Goal: Task Accomplishment & Management: Manage account settings

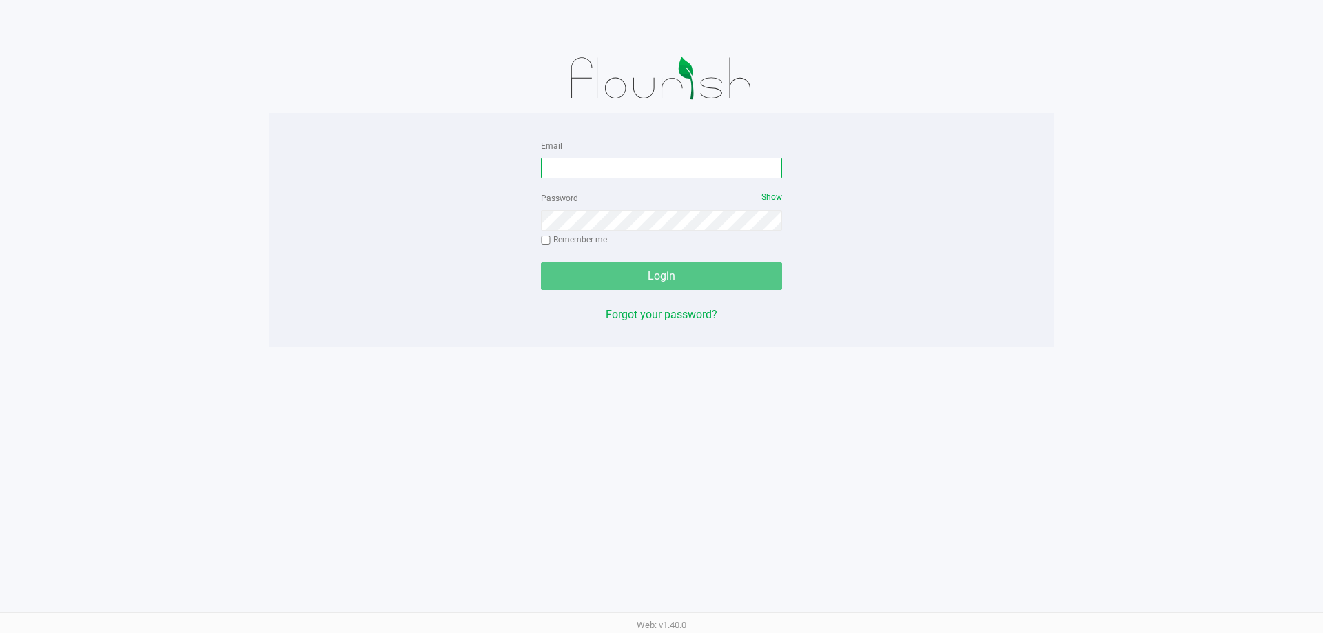
click at [622, 165] on input "Email" at bounding box center [661, 168] width 241 height 21
type input "imata@liveparallel.com"
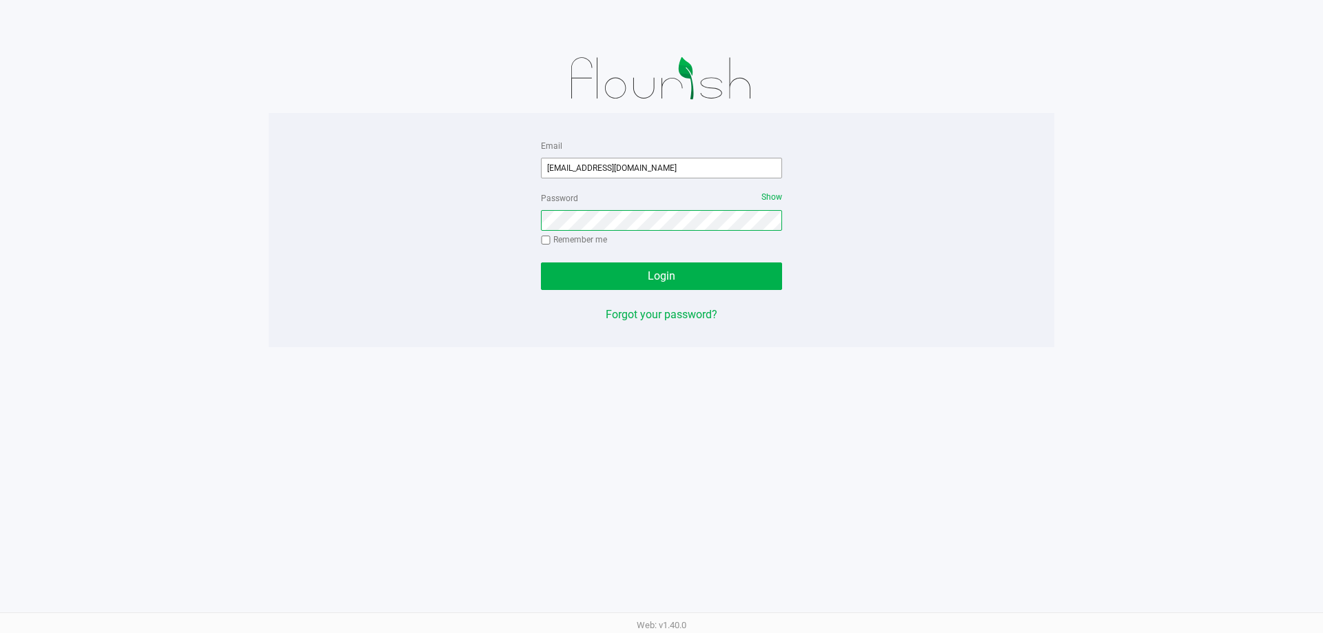
click at [541, 263] on button "Login" at bounding box center [661, 277] width 241 height 28
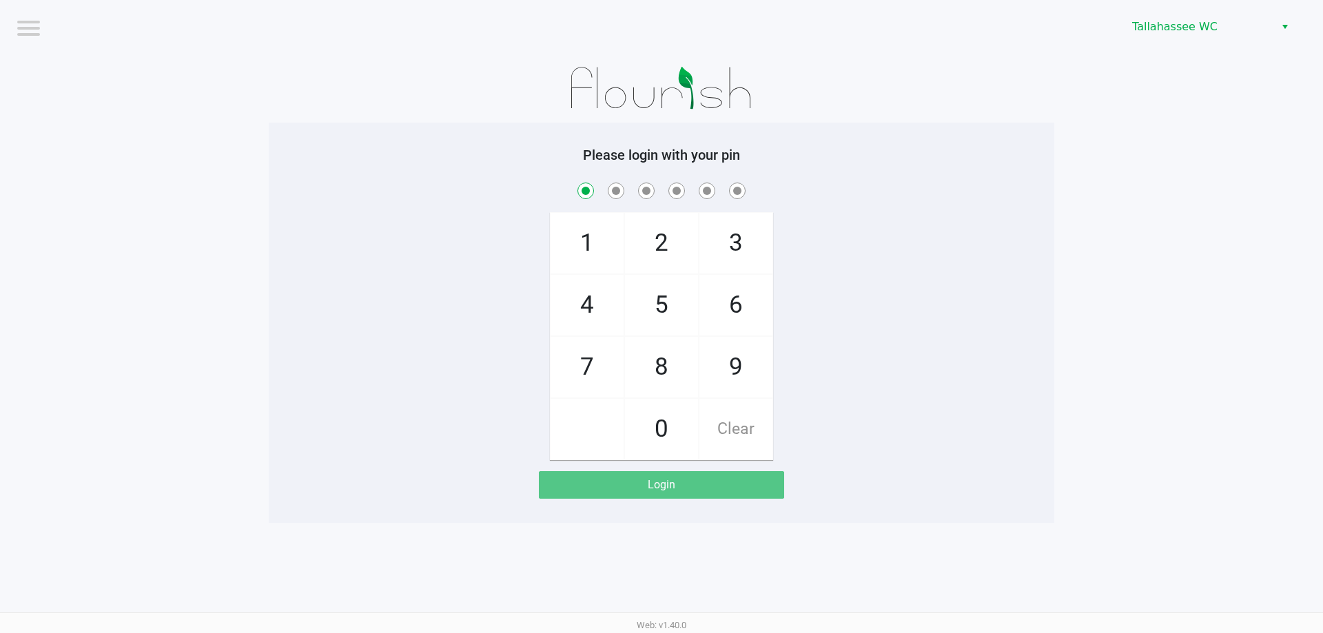
checkbox input "true"
checkbox input "false"
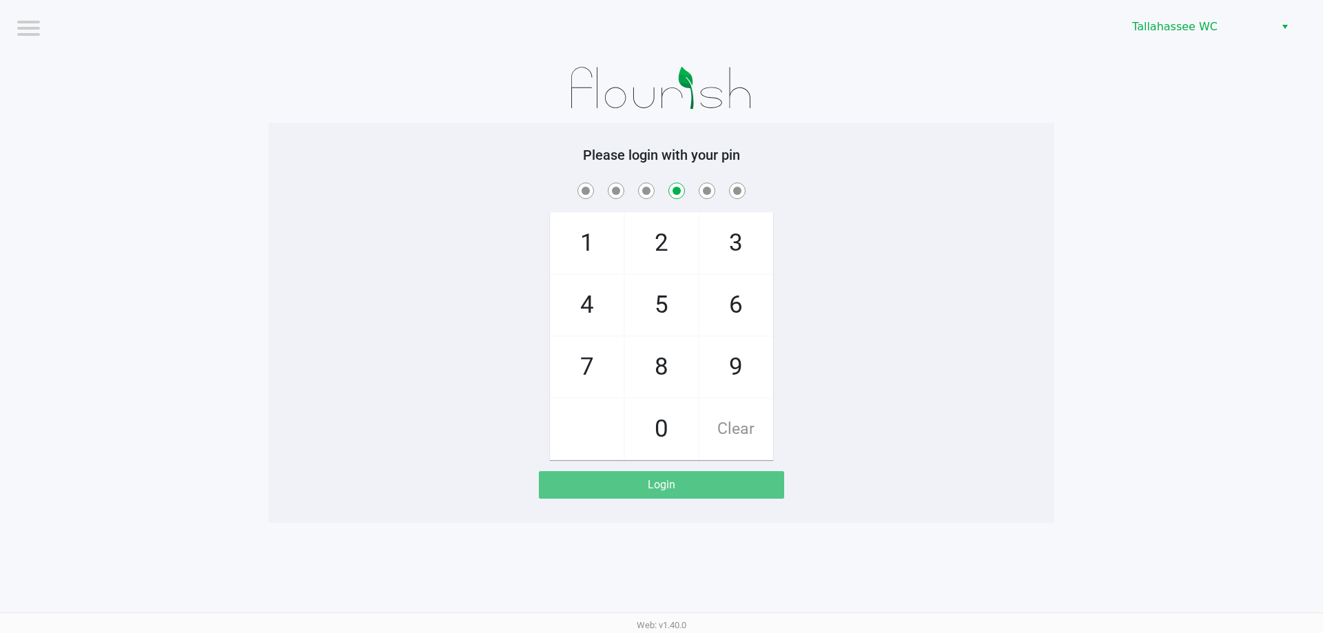
checkbox input "false"
checkbox input "true"
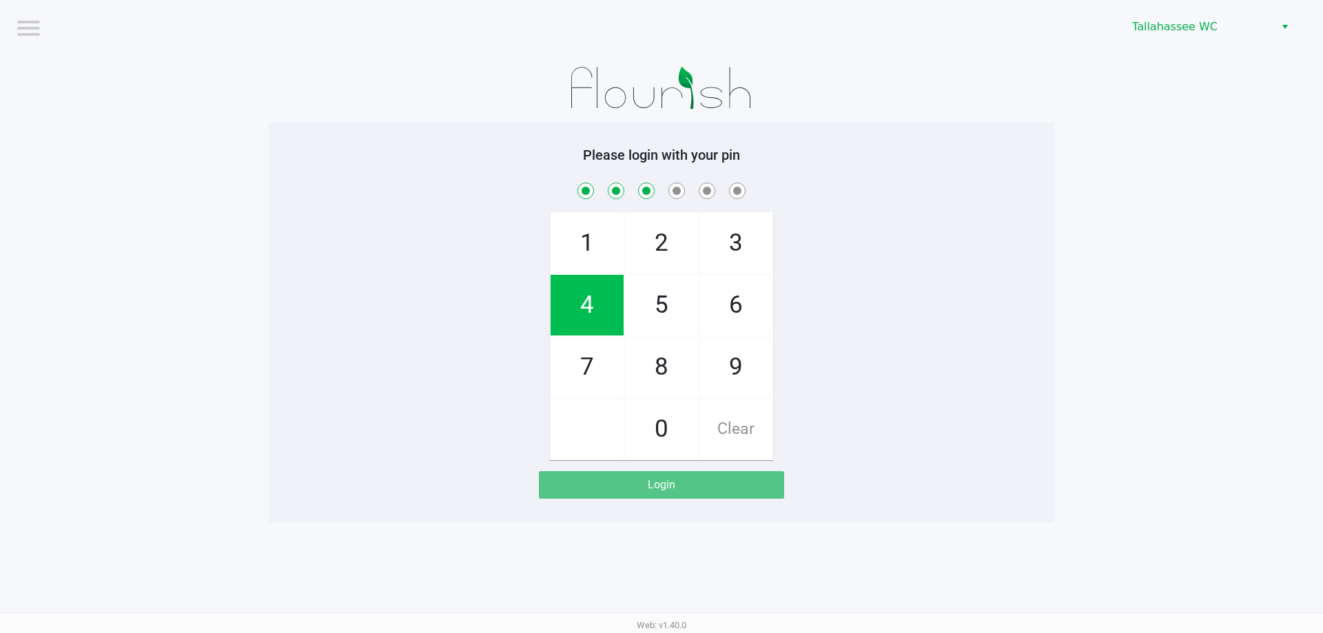
checkbox input "true"
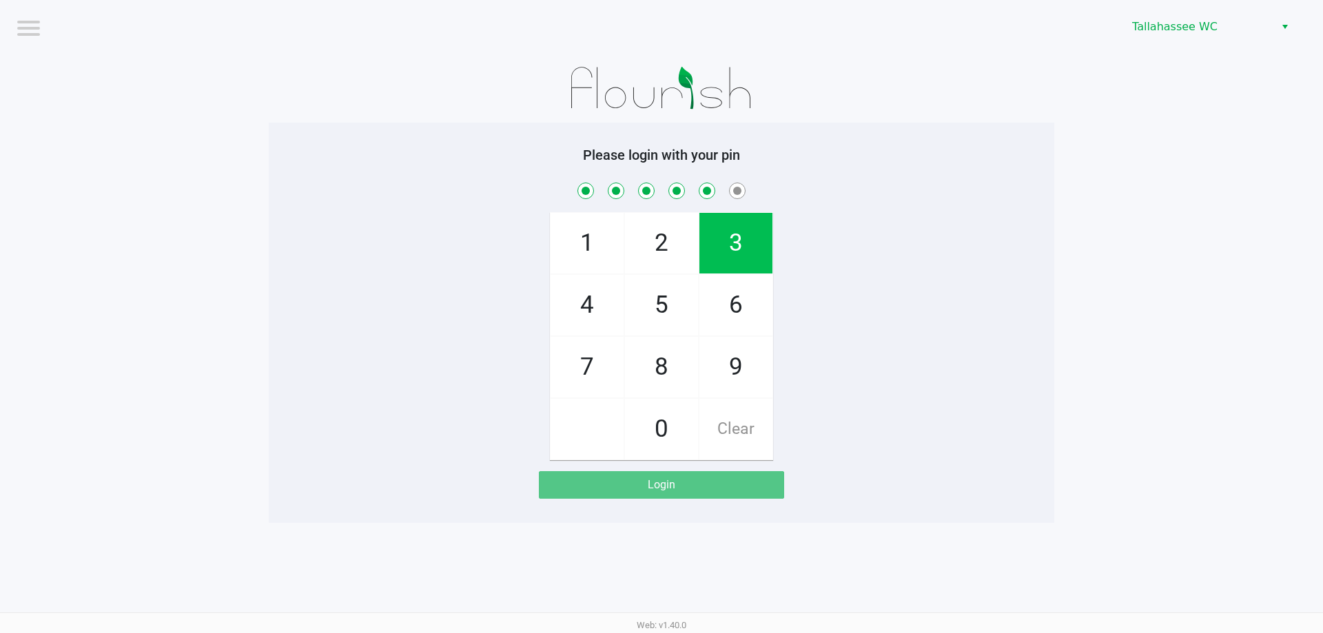
checkbox input "true"
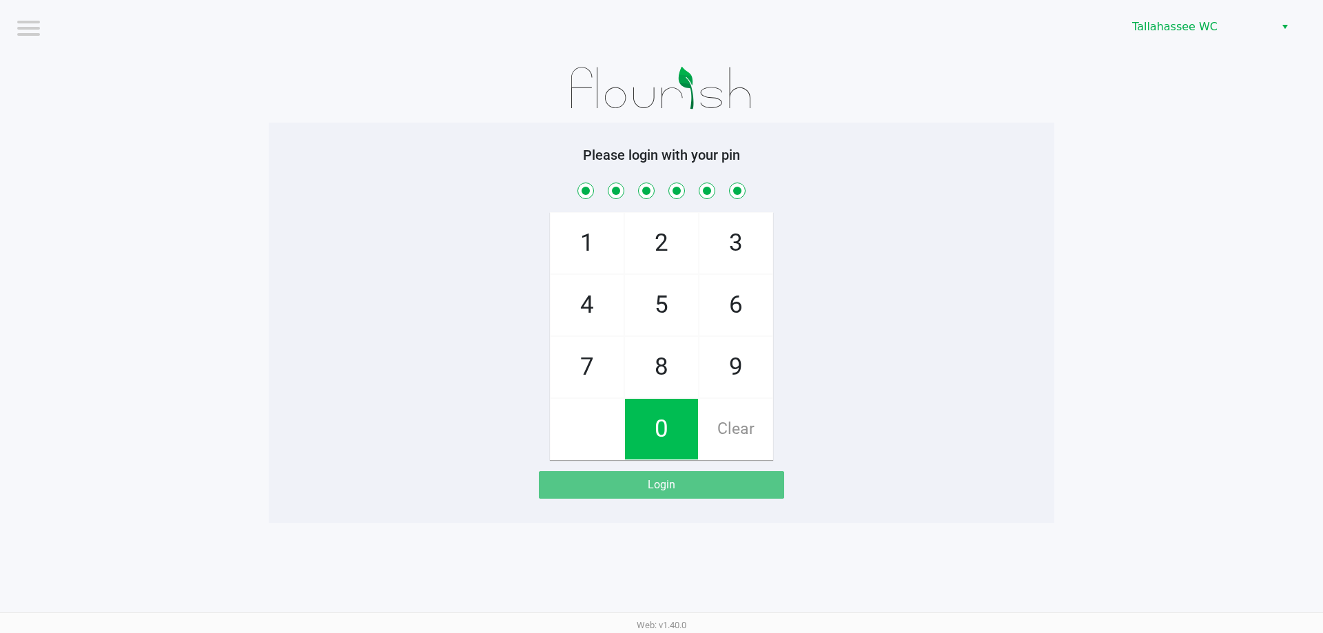
checkbox input "true"
